Goal: Task Accomplishment & Management: Manage account settings

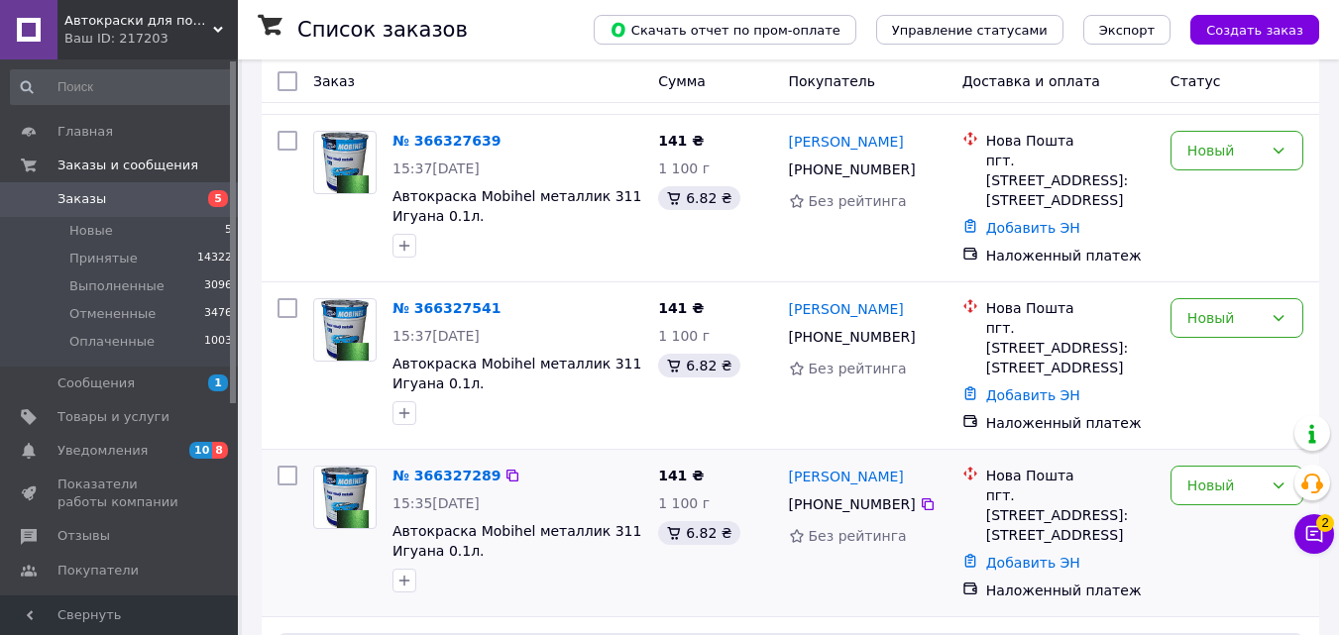
scroll to position [297, 0]
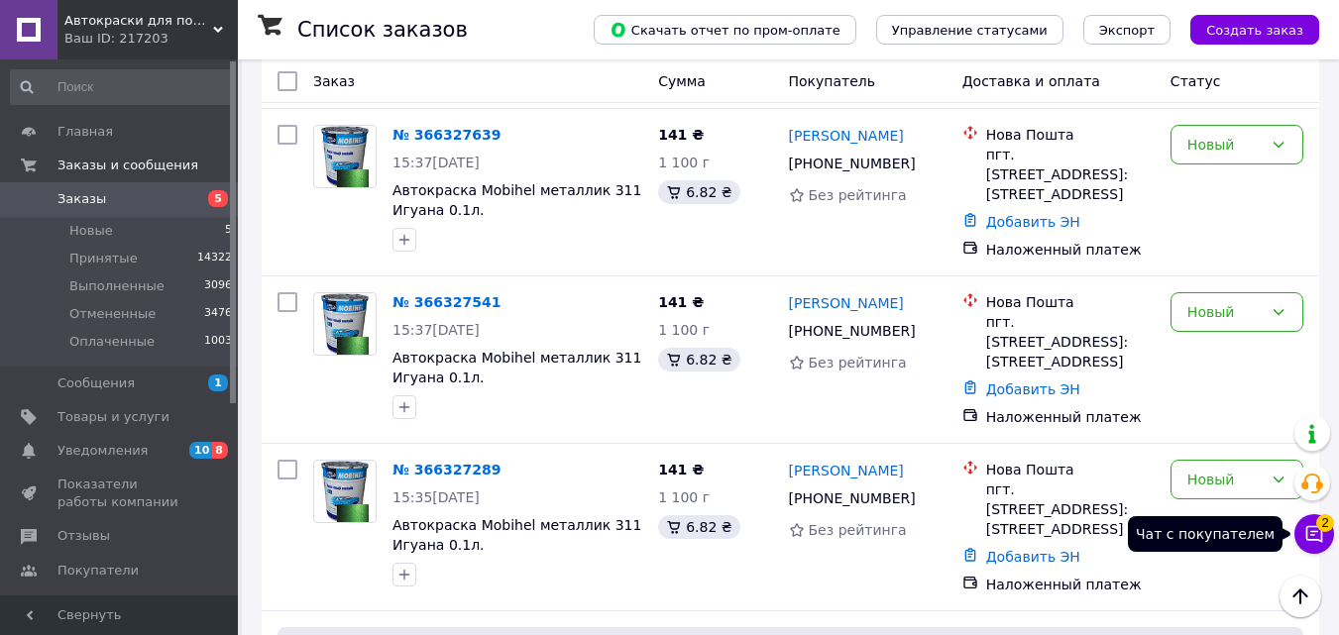
click at [1316, 529] on icon at bounding box center [1314, 534] width 20 height 20
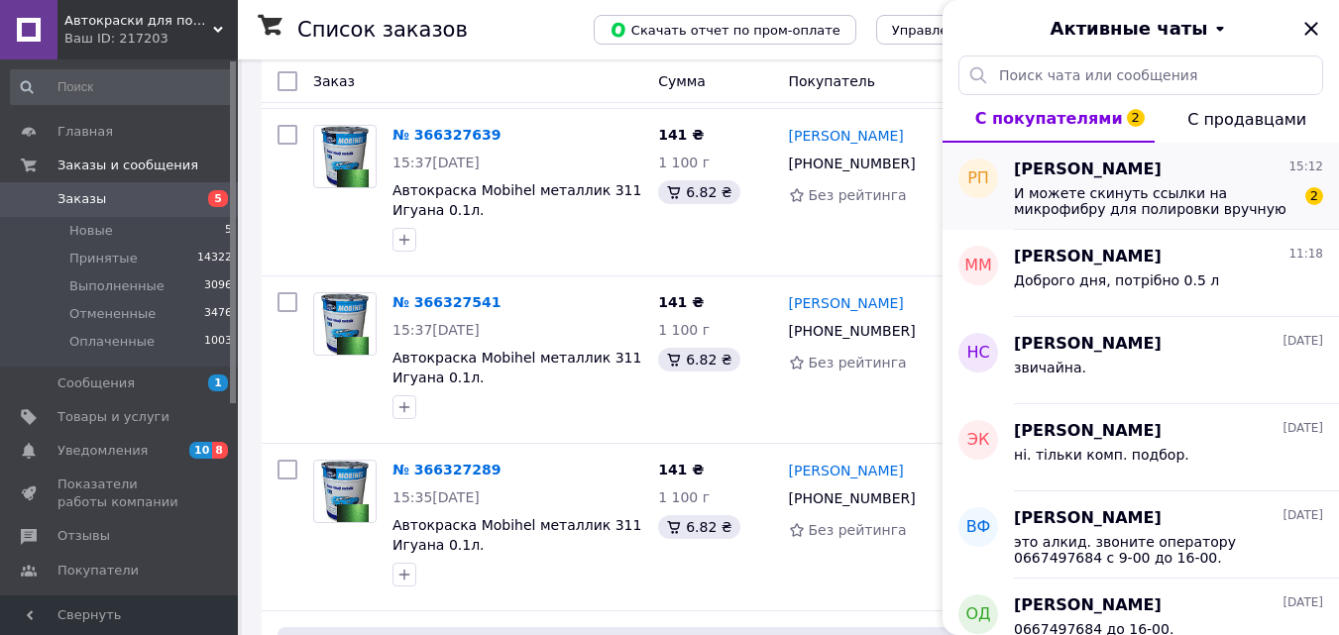
click at [1061, 167] on span "[PERSON_NAME]" at bounding box center [1088, 170] width 148 height 23
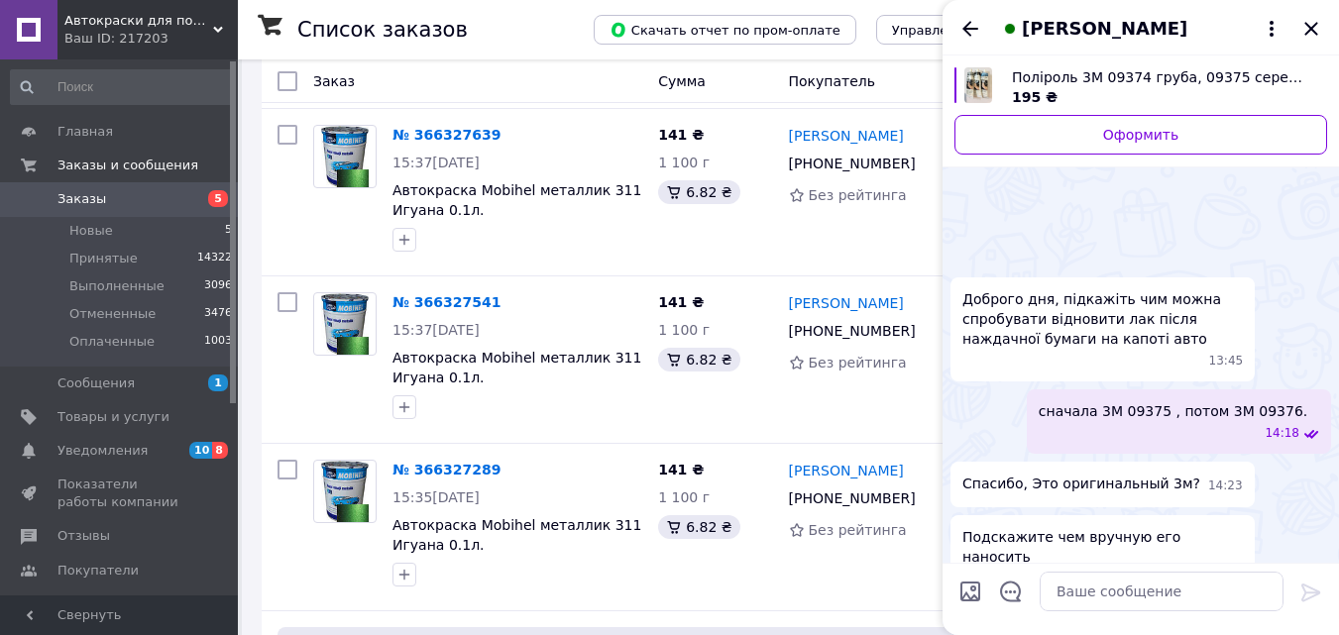
scroll to position [225, 0]
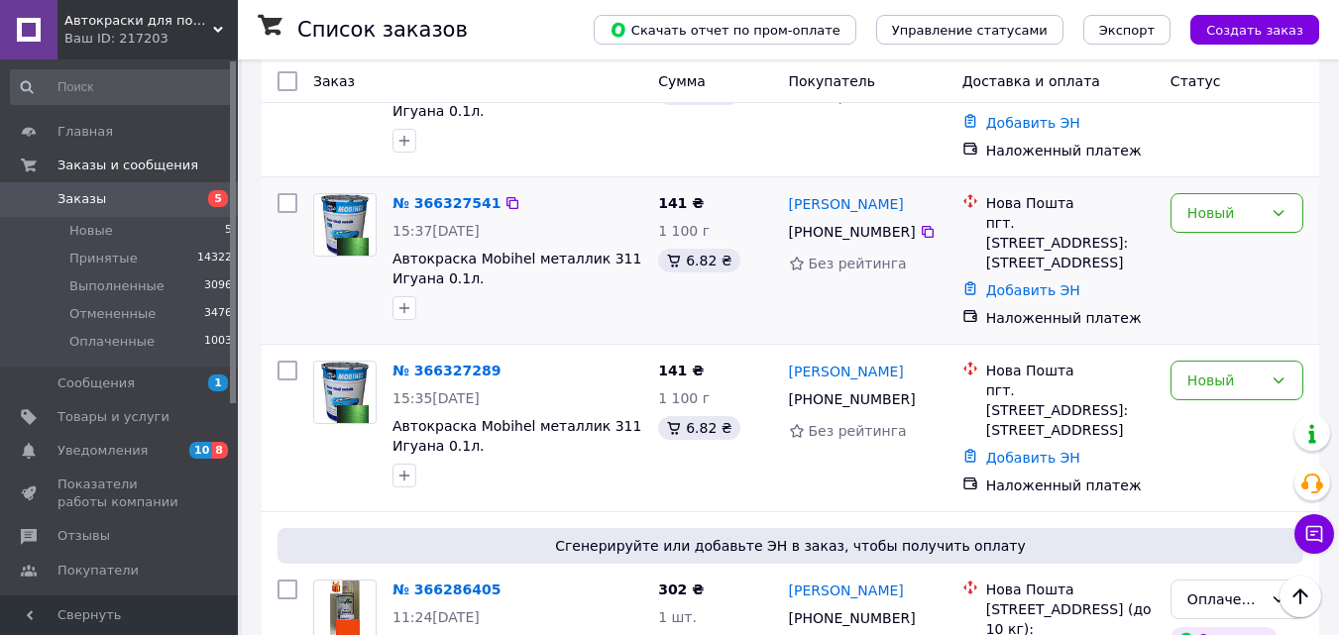
scroll to position [297, 0]
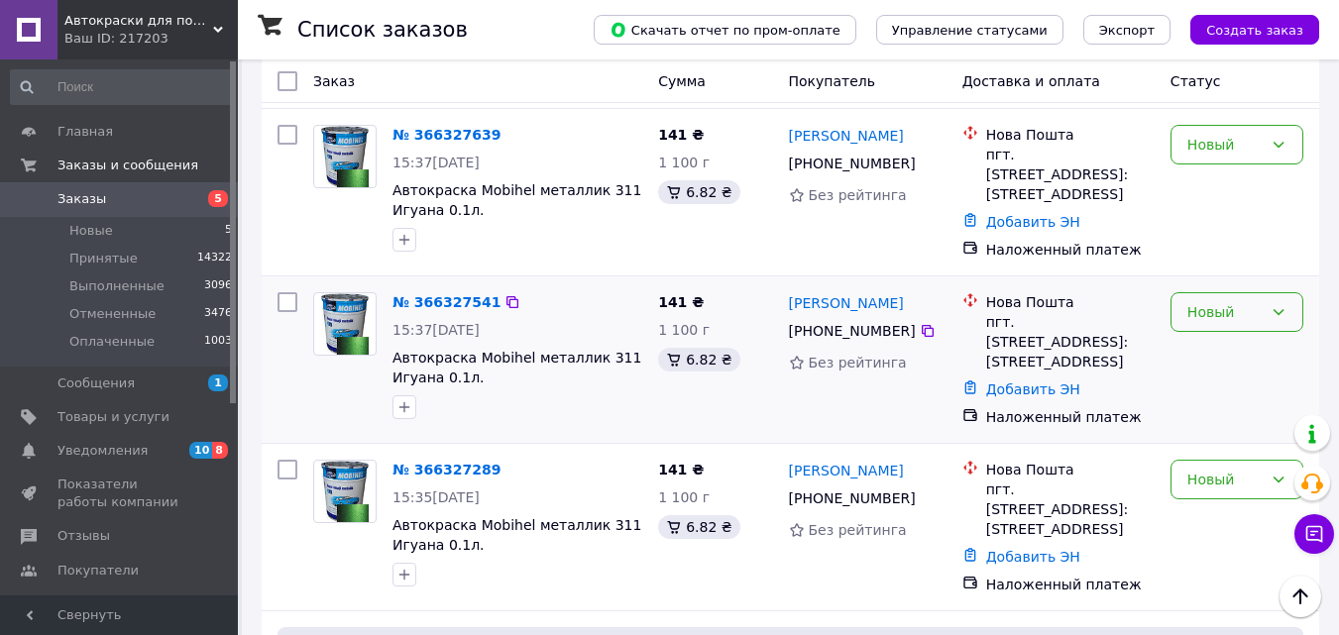
click at [1281, 315] on icon at bounding box center [1278, 312] width 11 height 6
click at [1266, 232] on div "Новый" at bounding box center [1236, 192] width 149 height 151
click at [1282, 315] on icon at bounding box center [1278, 312] width 11 height 6
click at [1223, 442] on li "Отменен" at bounding box center [1236, 447] width 131 height 36
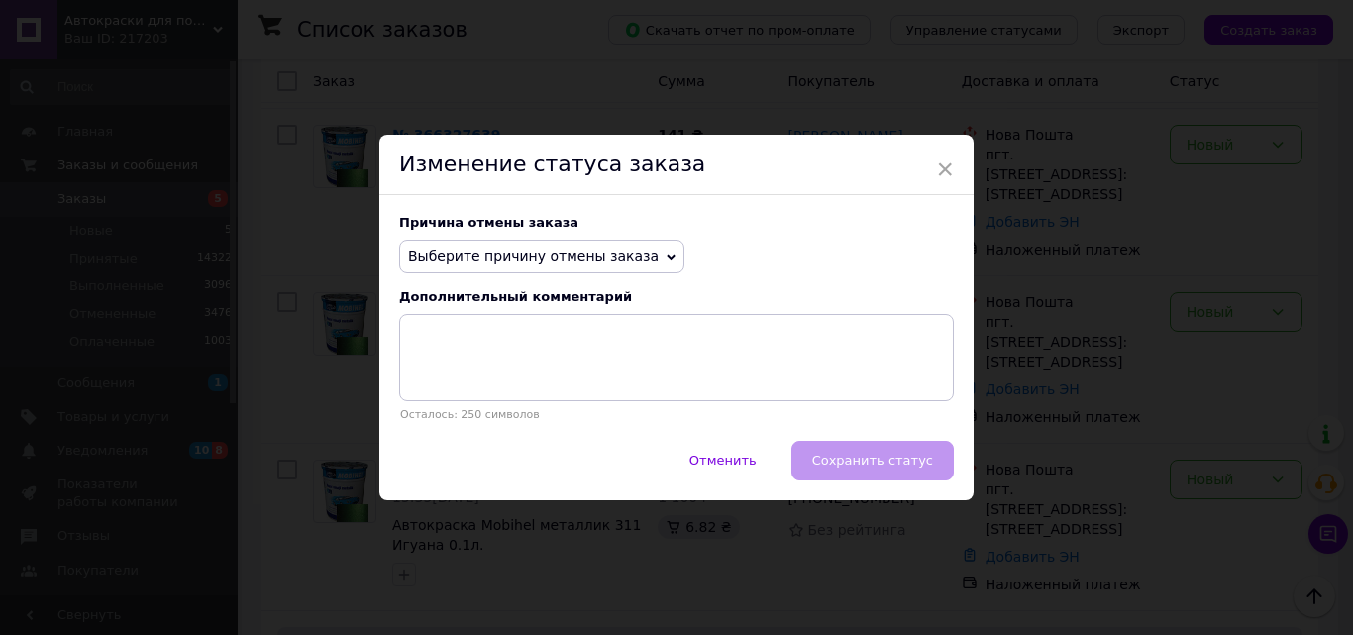
click at [667, 253] on icon at bounding box center [671, 257] width 9 height 9
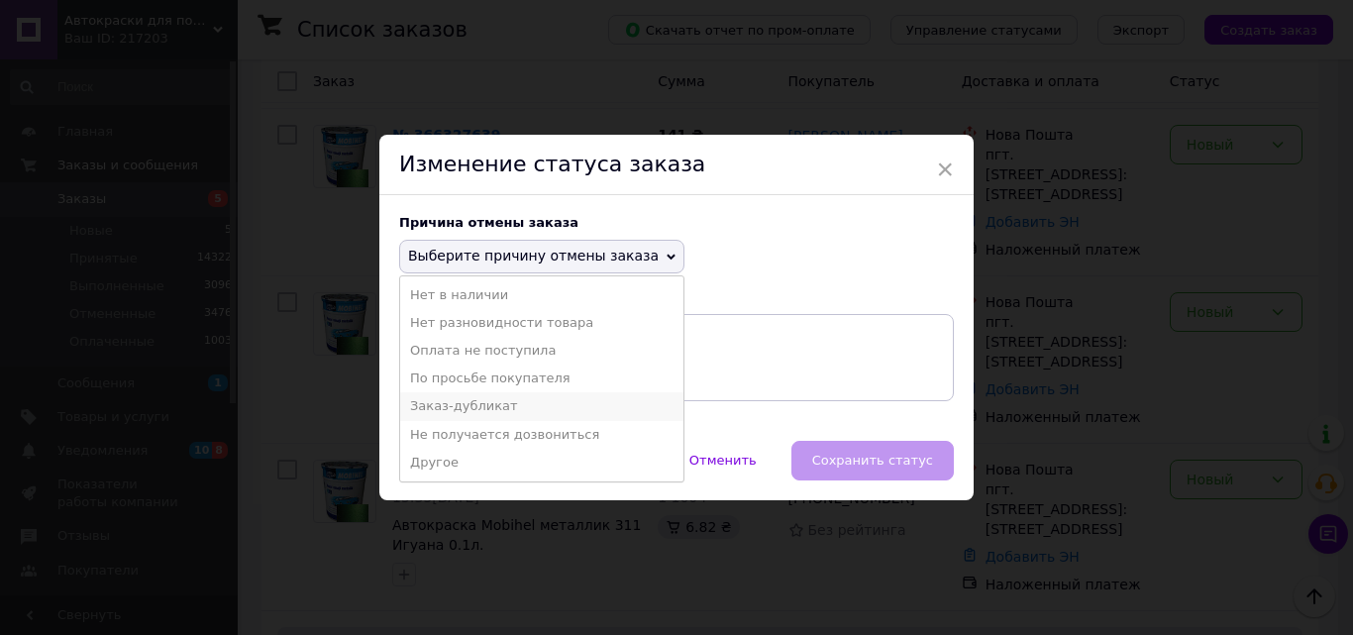
click at [474, 410] on li "Заказ-дубликат" at bounding box center [541, 406] width 283 height 28
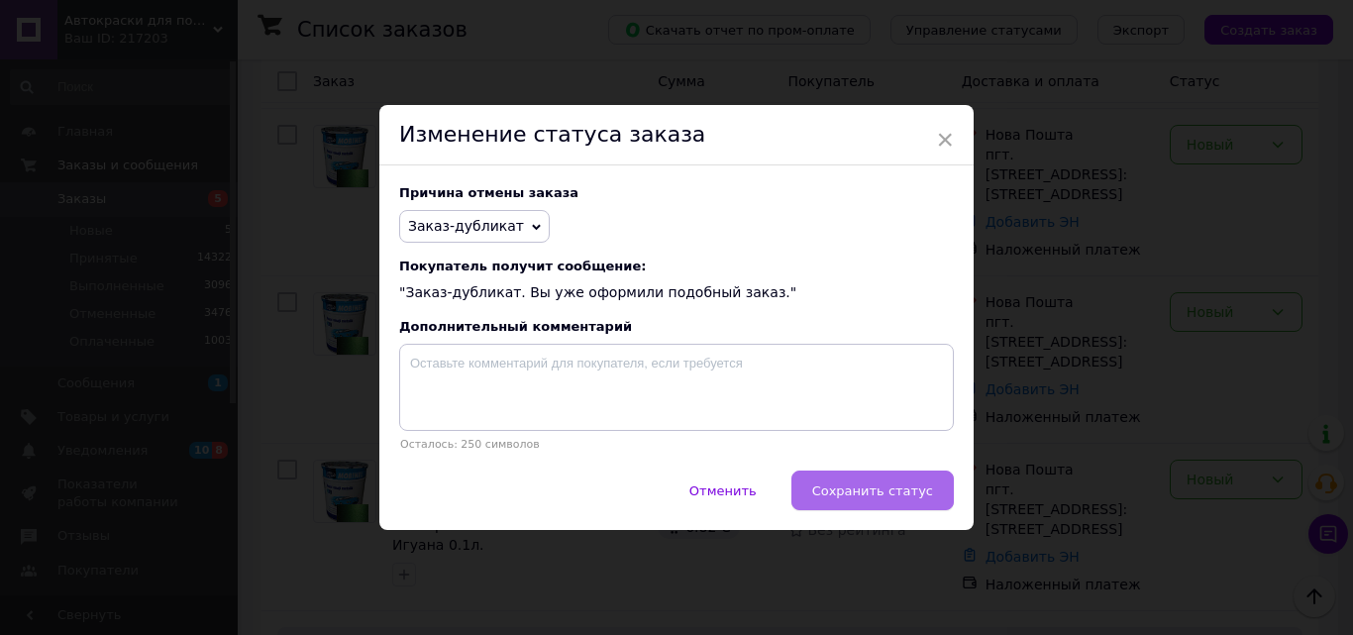
click at [876, 493] on span "Сохранить статус" at bounding box center [872, 490] width 121 height 15
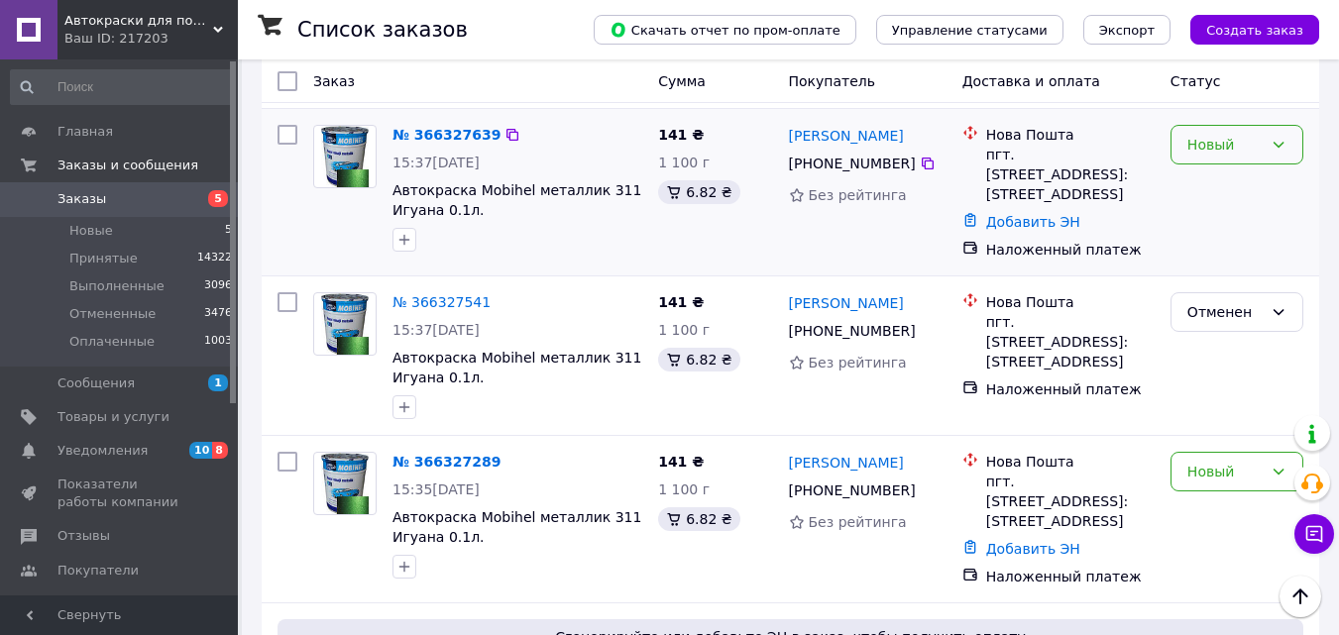
click at [1278, 143] on icon at bounding box center [1278, 145] width 16 height 16
click at [1217, 262] on li "Отменен" at bounding box center [1236, 260] width 131 height 36
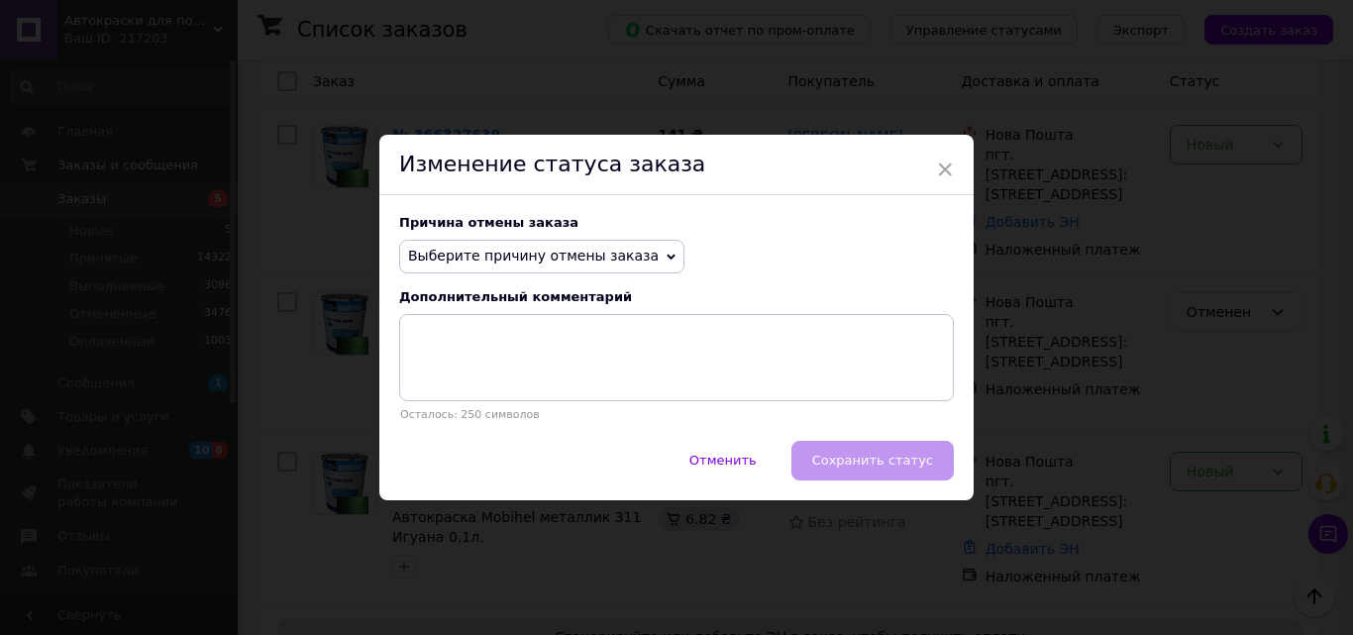
click at [667, 253] on icon at bounding box center [671, 257] width 9 height 9
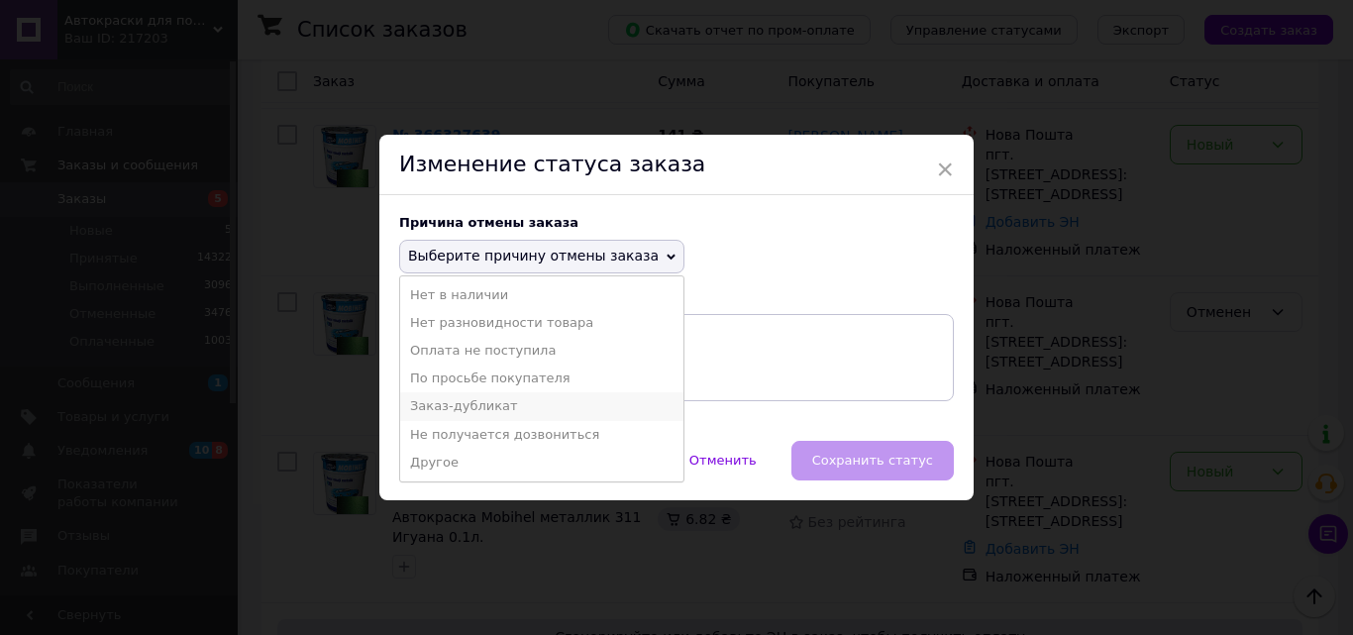
click at [491, 410] on li "Заказ-дубликат" at bounding box center [541, 406] width 283 height 28
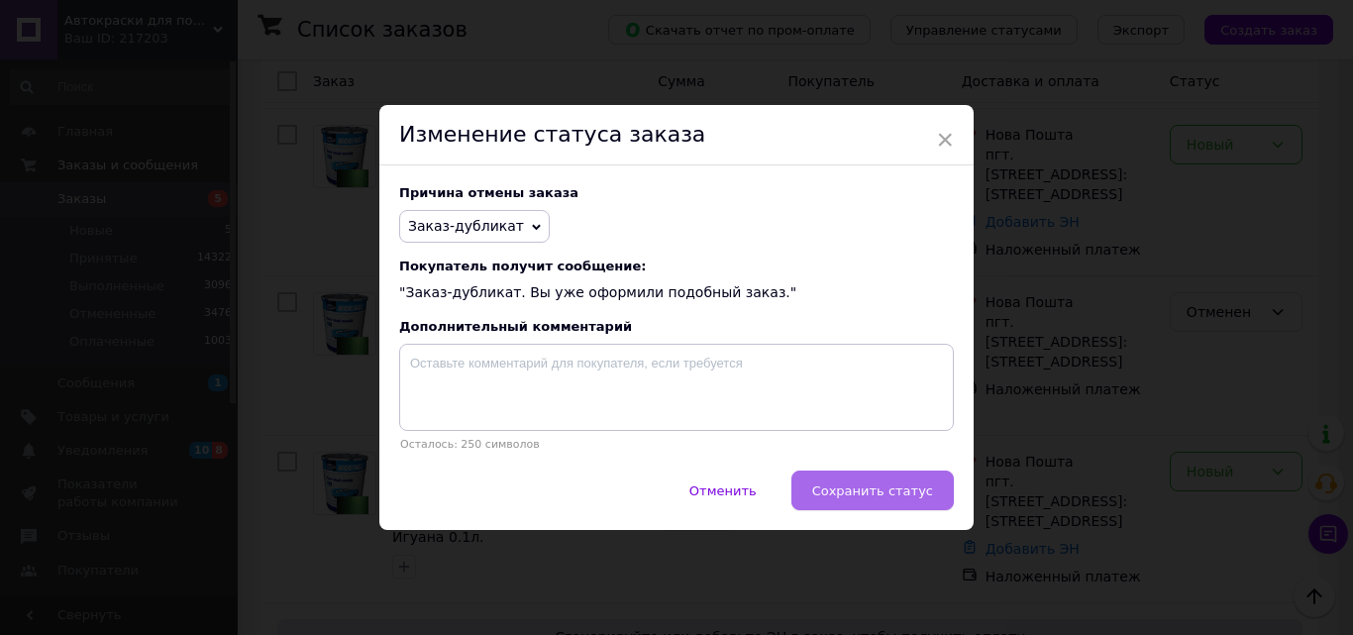
click at [880, 491] on span "Сохранить статус" at bounding box center [872, 490] width 121 height 15
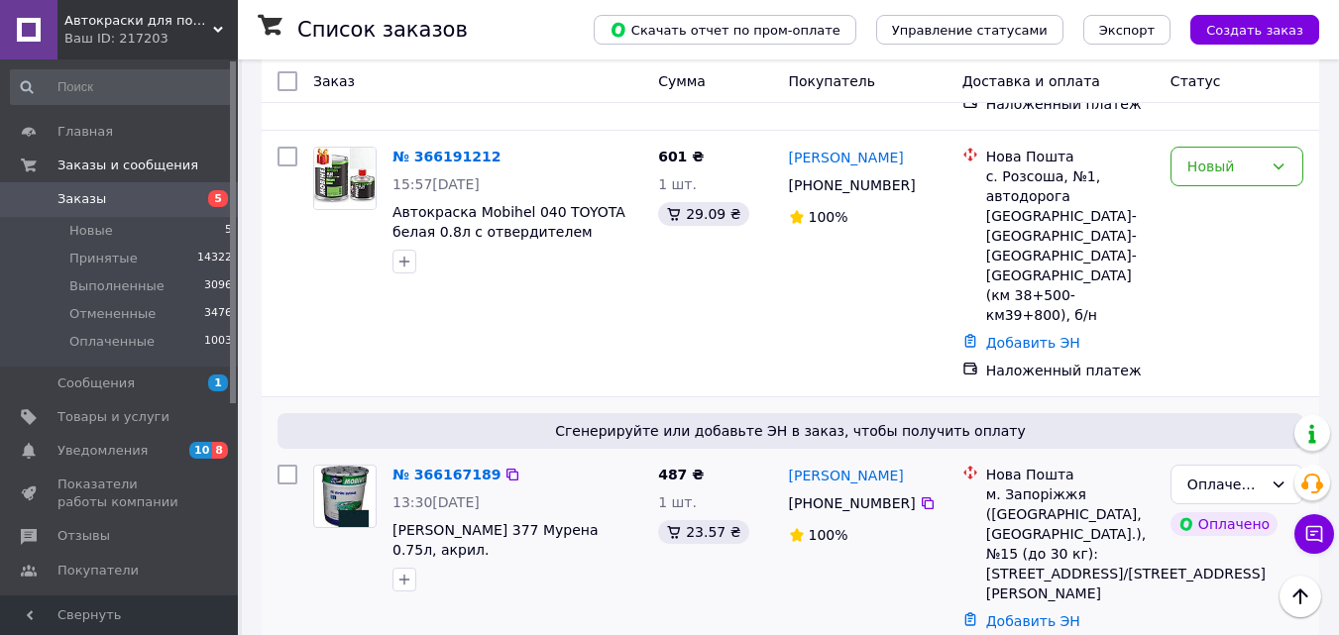
scroll to position [1585, 0]
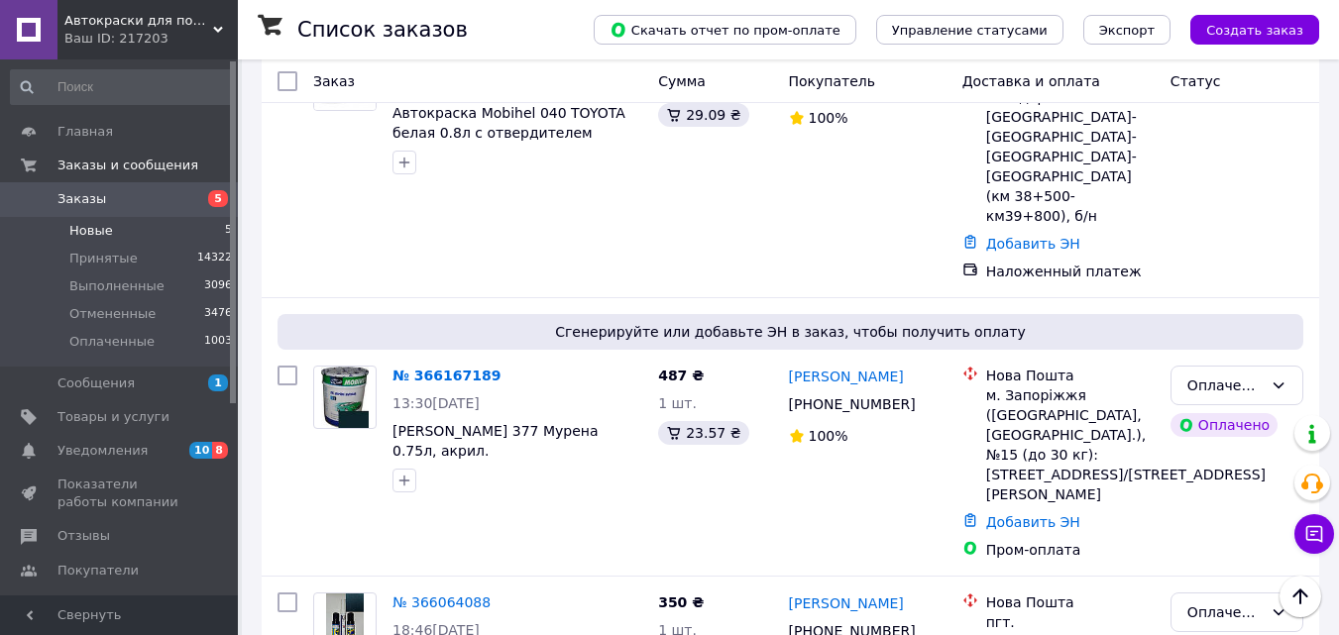
click at [89, 232] on span "Новые" at bounding box center [91, 231] width 44 height 18
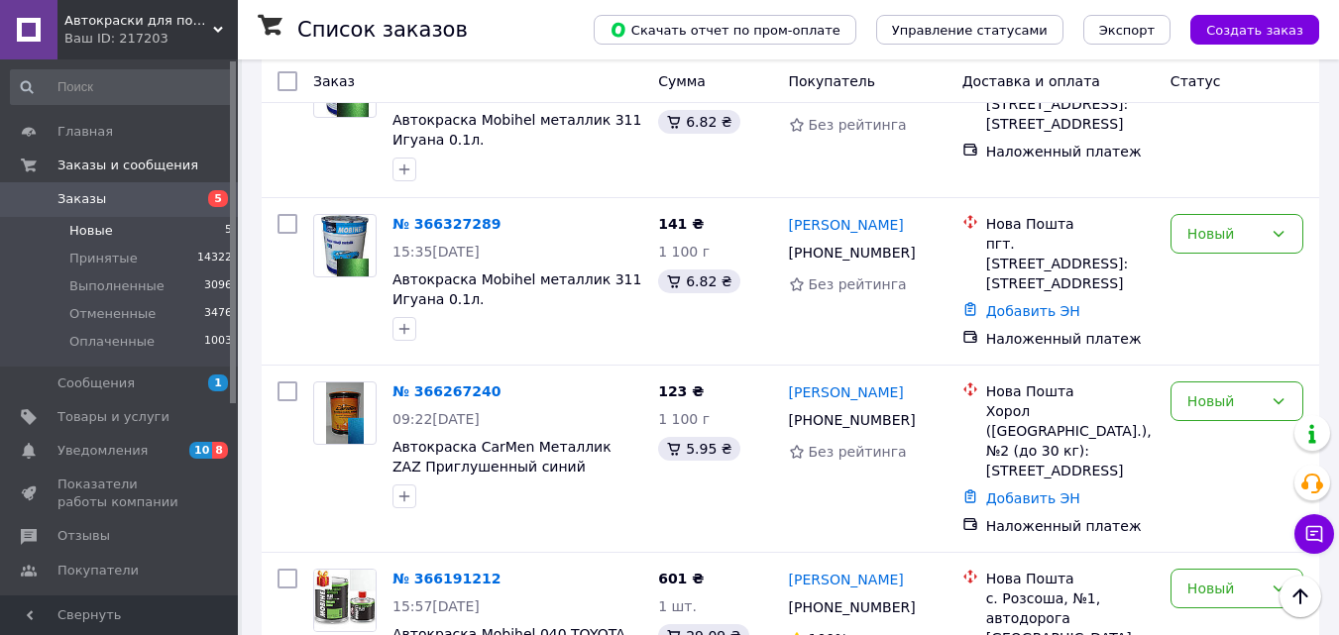
scroll to position [160, 0]
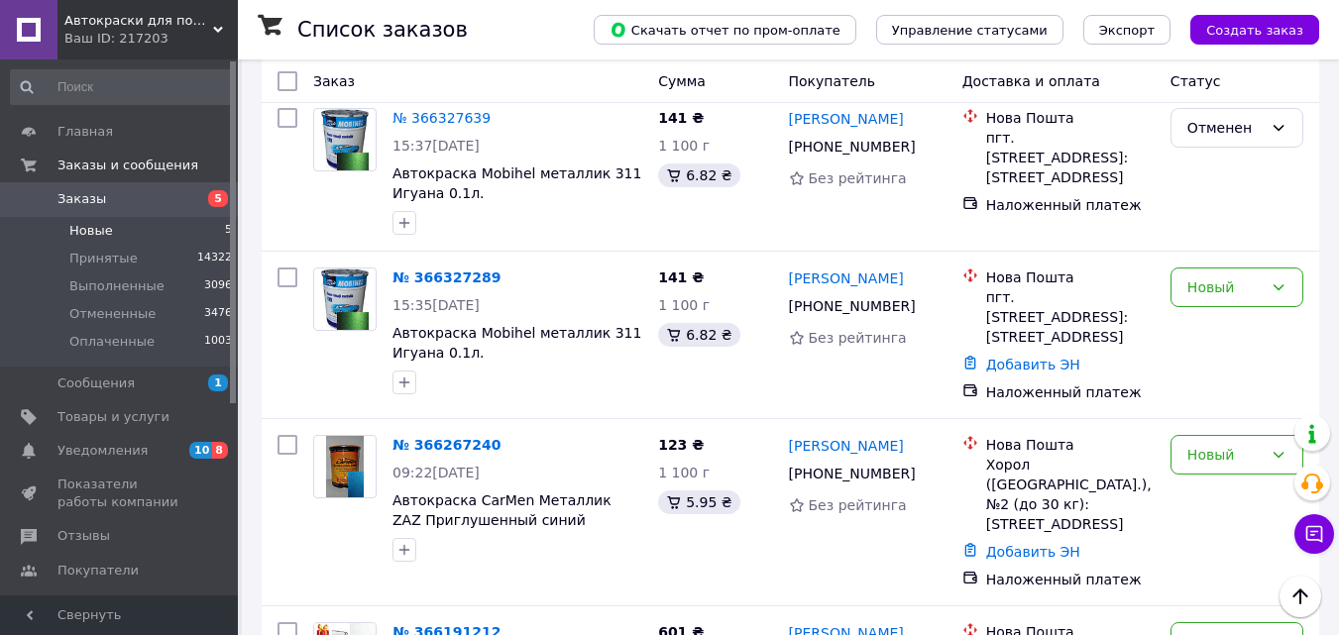
click at [107, 200] on span "Заказы" at bounding box center [120, 199] width 126 height 18
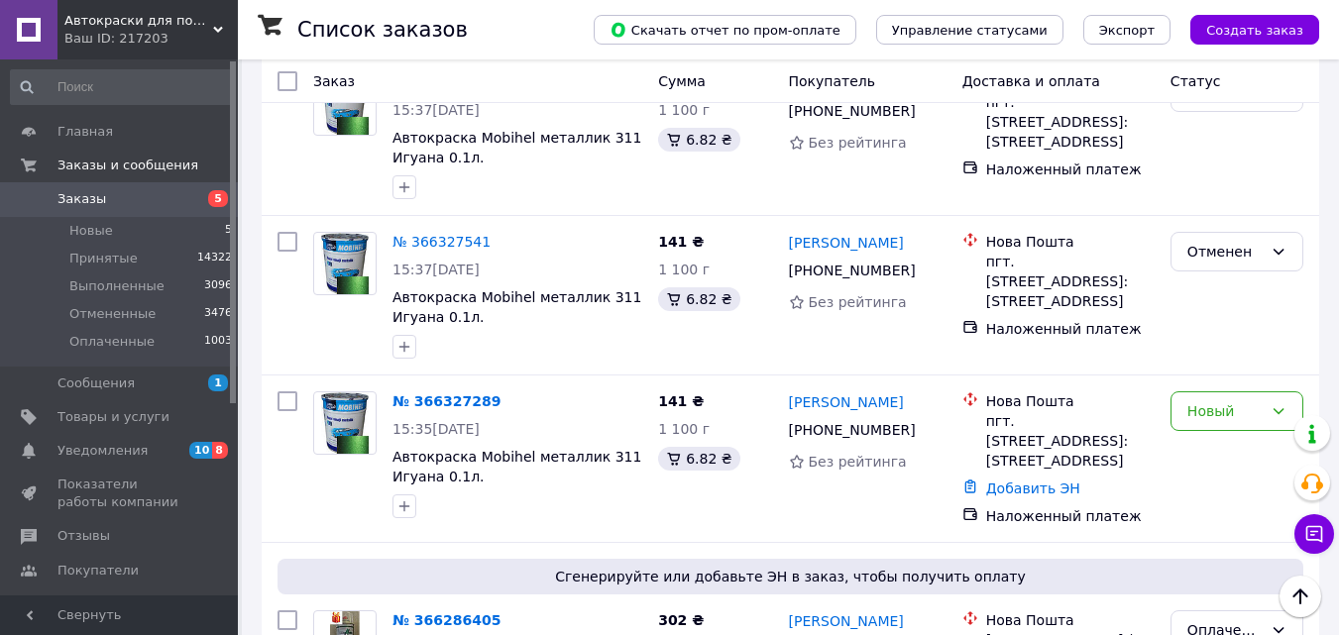
scroll to position [396, 0]
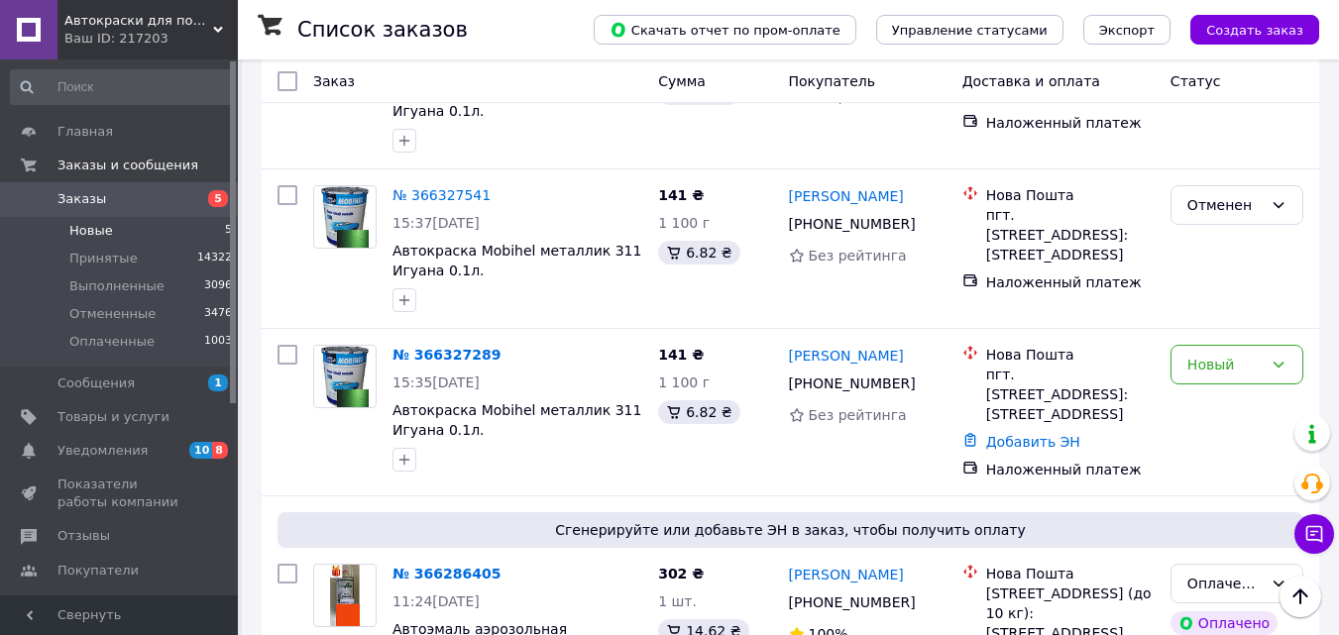
click at [83, 233] on span "Новые" at bounding box center [91, 231] width 44 height 18
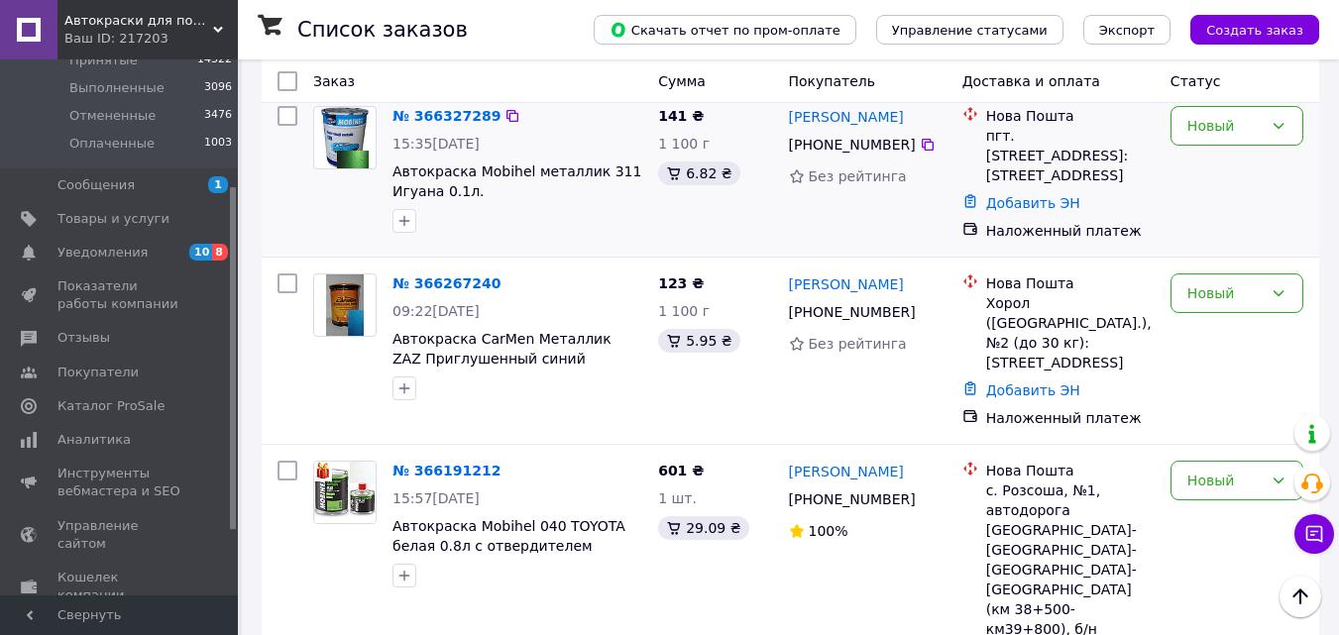
scroll to position [198, 0]
